Goal: Task Accomplishment & Management: Complete application form

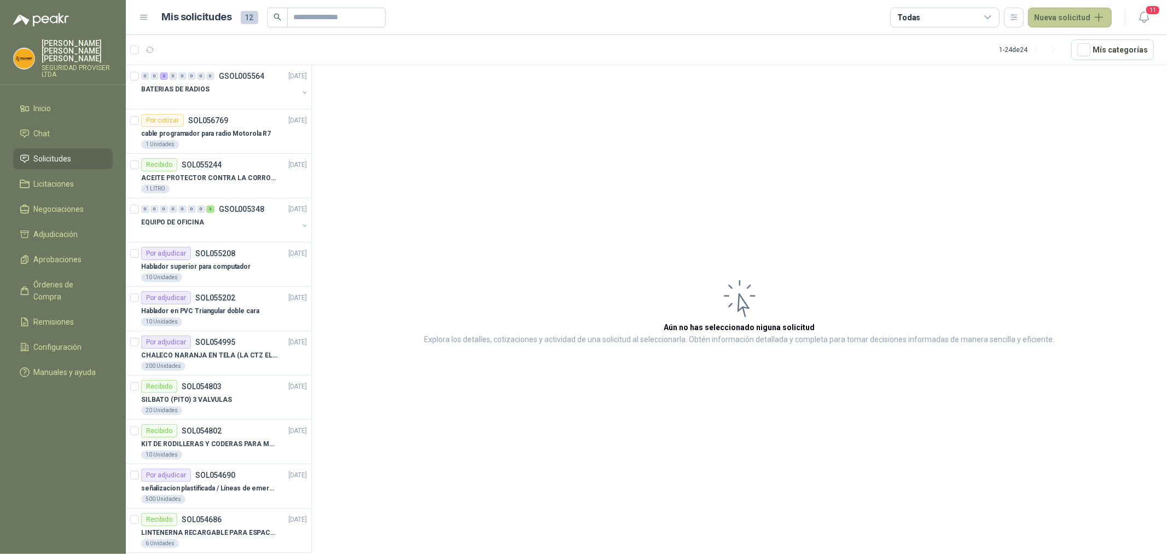
click at [1076, 20] on button "Nueva solicitud" at bounding box center [1070, 18] width 84 height 20
click at [1078, 42] on link "Solicitud" at bounding box center [1082, 43] width 93 height 19
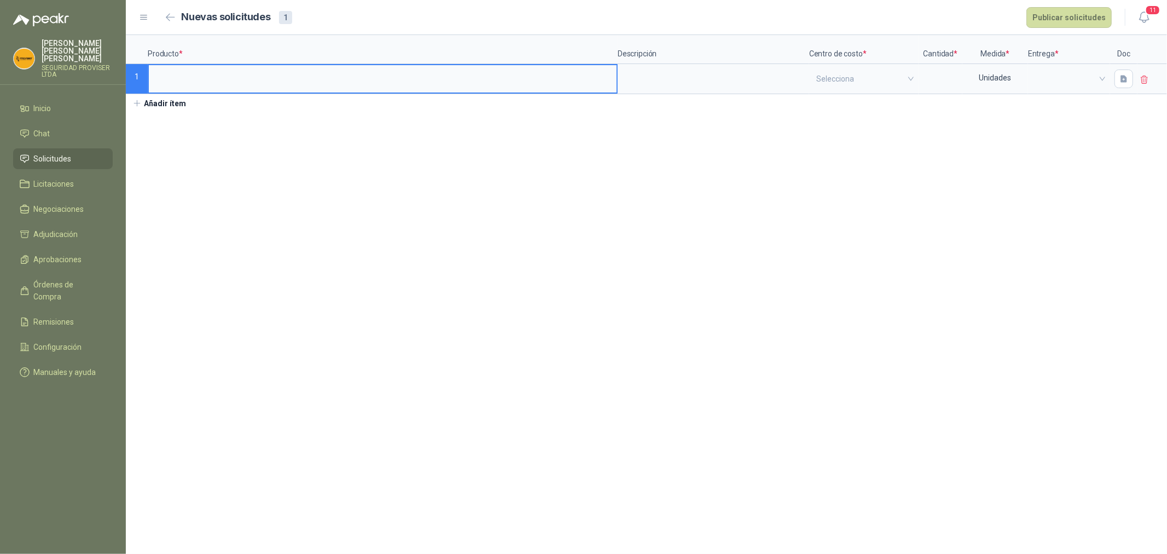
click at [189, 89] on label at bounding box center [383, 78] width 468 height 27
click at [189, 86] on input at bounding box center [383, 75] width 468 height 21
type input "*"
type input "**********"
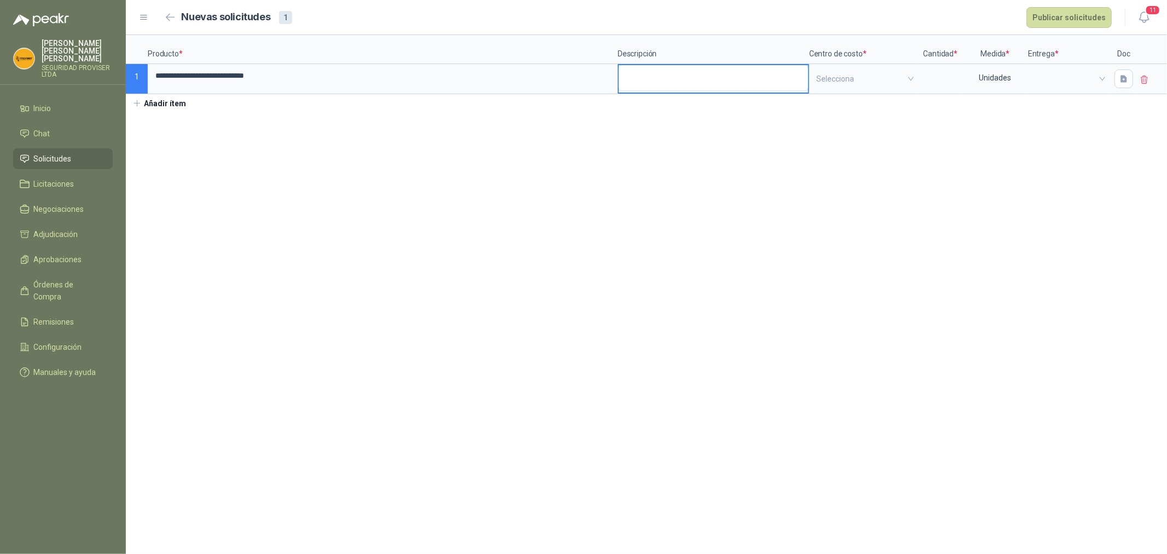
click at [735, 78] on textarea at bounding box center [713, 77] width 189 height 25
click at [919, 77] on div at bounding box center [940, 79] width 44 height 30
click at [861, 70] on input "search" at bounding box center [863, 78] width 95 height 27
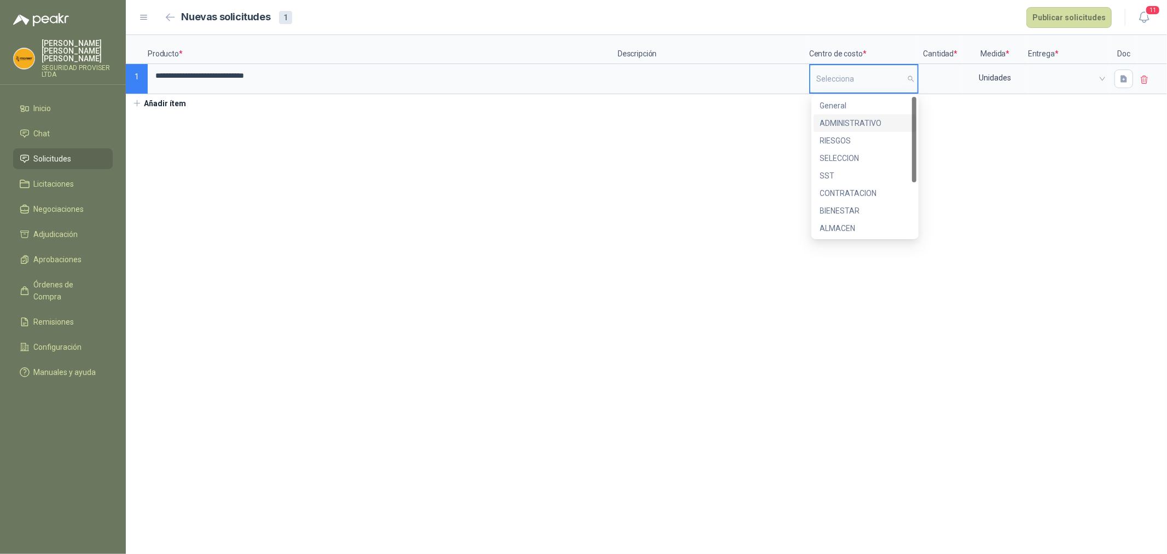
click at [864, 124] on div "ADMINISTRATIVO" at bounding box center [865, 123] width 90 height 12
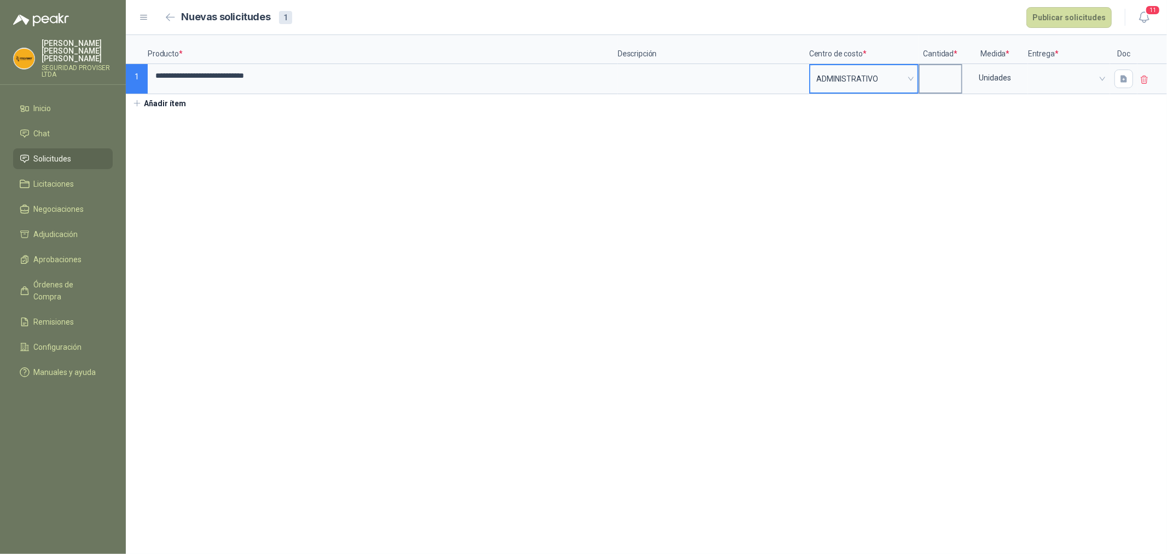
click at [942, 79] on input at bounding box center [940, 75] width 42 height 21
click at [1051, 79] on span at bounding box center [1069, 79] width 68 height 16
type input "*"
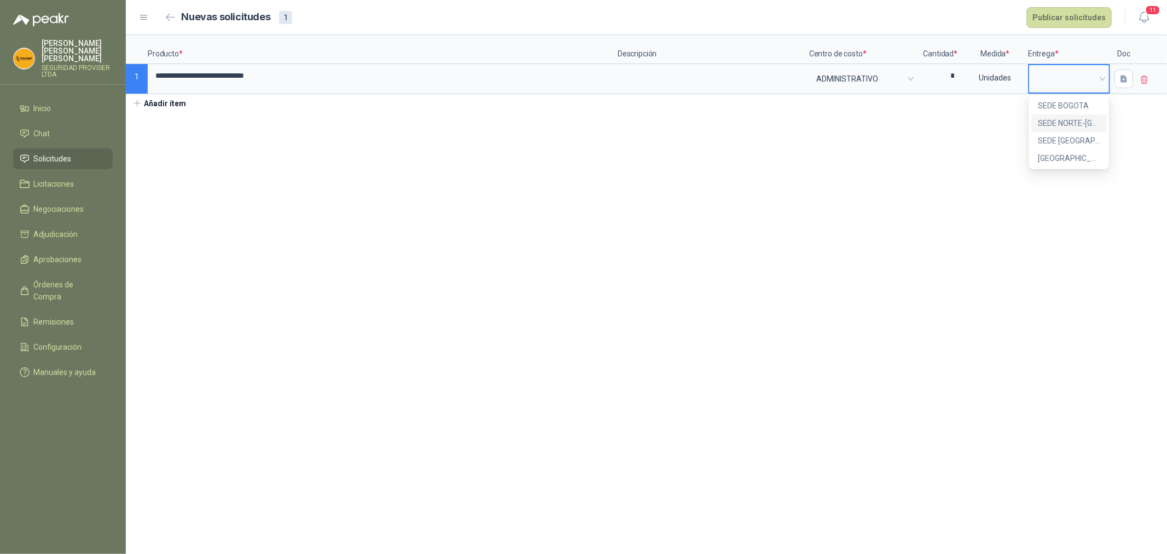
drag, startPoint x: 1081, startPoint y: 104, endPoint x: 1091, endPoint y: 123, distance: 21.8
click at [1091, 123] on div "SEDE BOGOTA SEDE NORTE-[GEOGRAPHIC_DATA] SEDE [GEOGRAPHIC_DATA]-SUR [GEOGRAPHIC…" at bounding box center [1068, 132] width 75 height 70
click at [1091, 123] on div "SEDE NORTE-[GEOGRAPHIC_DATA]" at bounding box center [1069, 123] width 62 height 12
click at [1069, 20] on button "Publicar solicitudes" at bounding box center [1068, 17] width 85 height 21
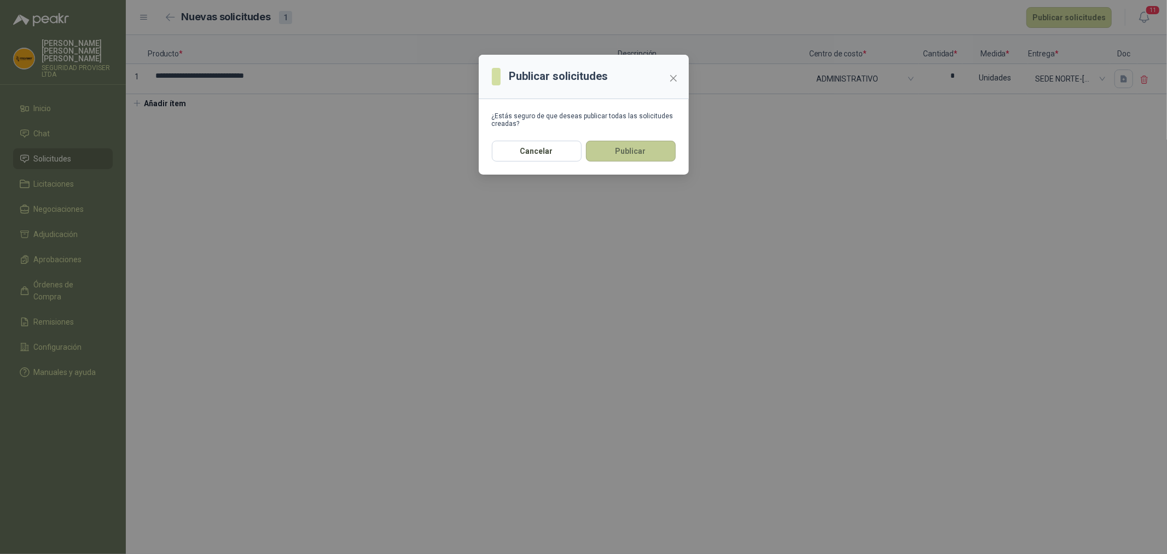
click at [646, 150] on button "Publicar" at bounding box center [631, 151] width 90 height 21
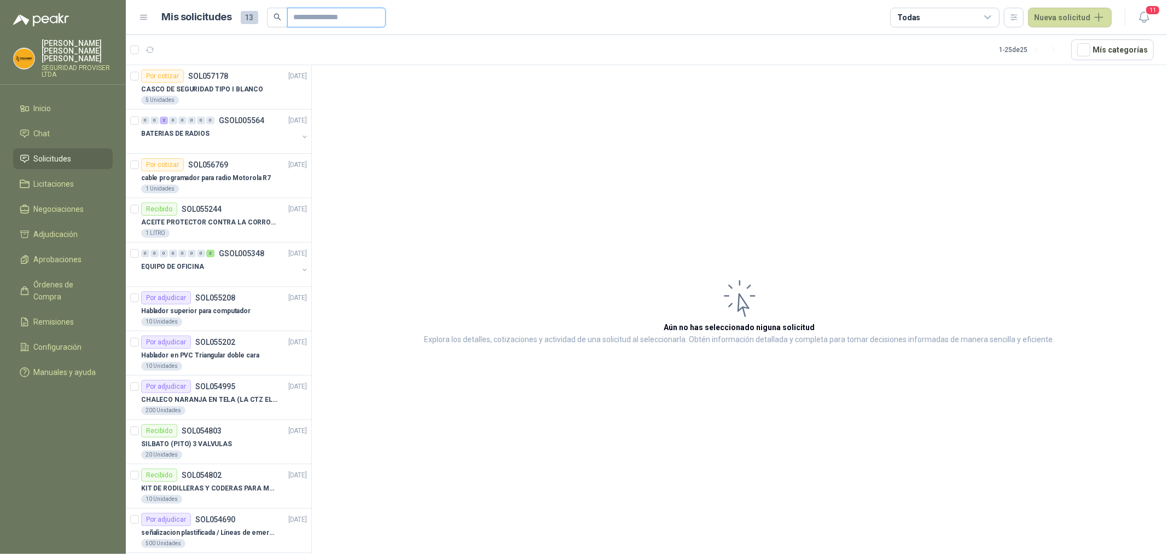
click at [323, 17] on input "text" at bounding box center [332, 17] width 77 height 19
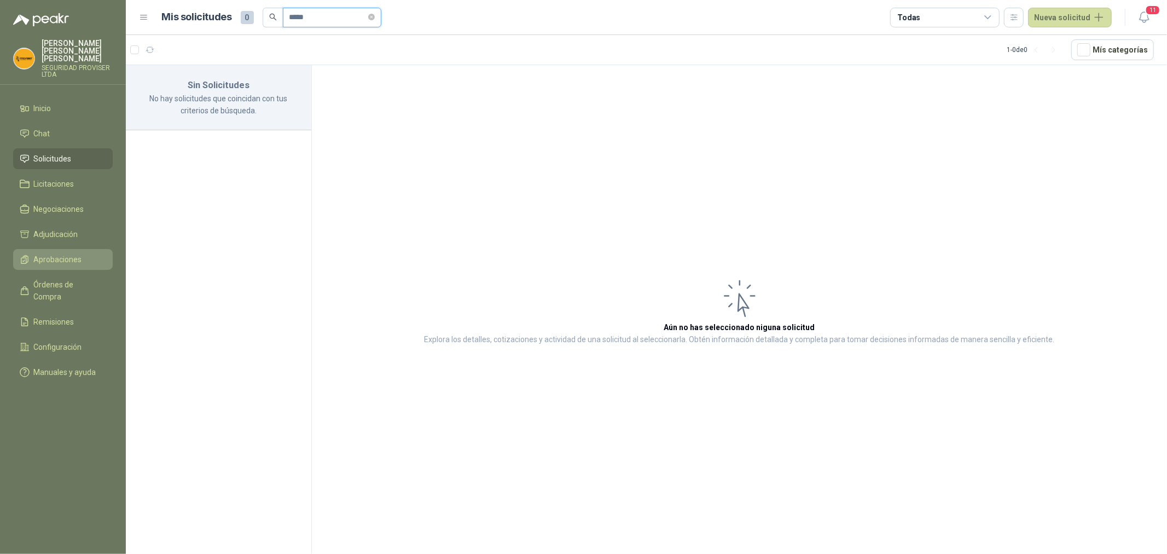
type input "*****"
click at [63, 253] on span "Aprobaciones" at bounding box center [58, 259] width 48 height 12
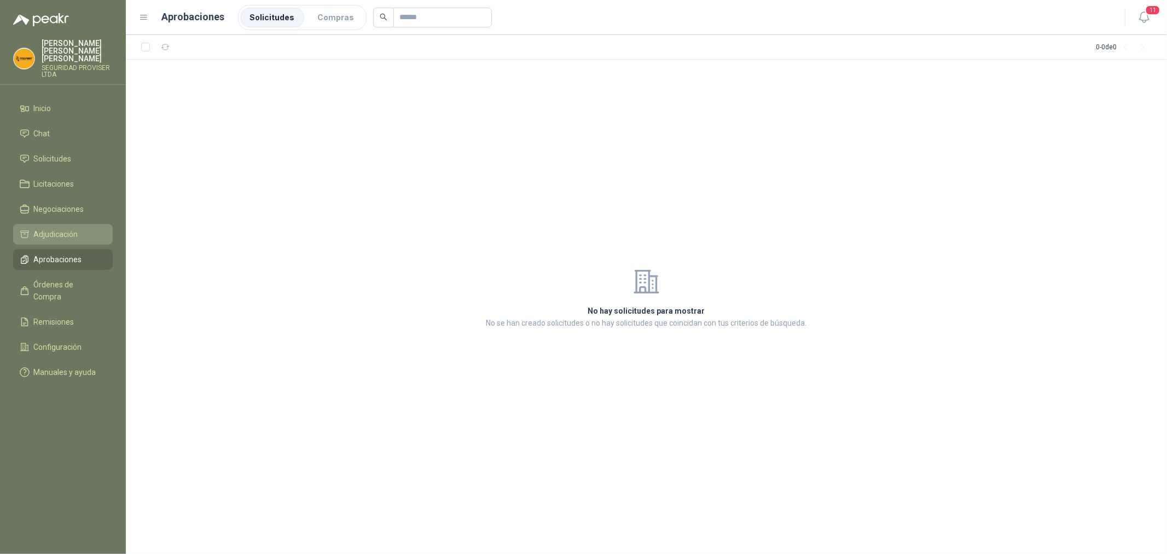
click at [75, 228] on span "Adjudicación" at bounding box center [56, 234] width 44 height 12
